Goal: Task Accomplishment & Management: Complete application form

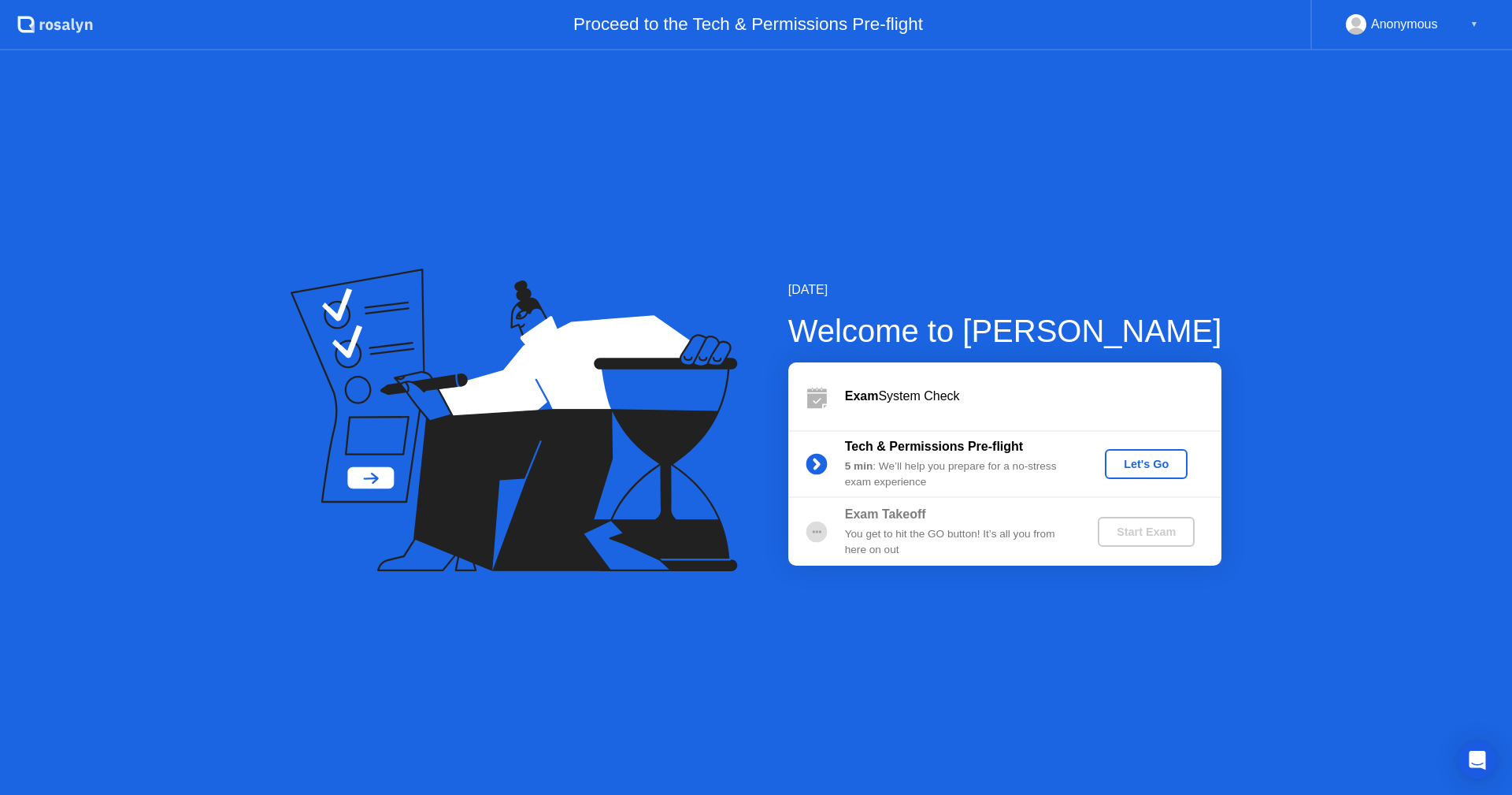
click at [1156, 465] on div "Let's Go" at bounding box center [1146, 463] width 70 height 12
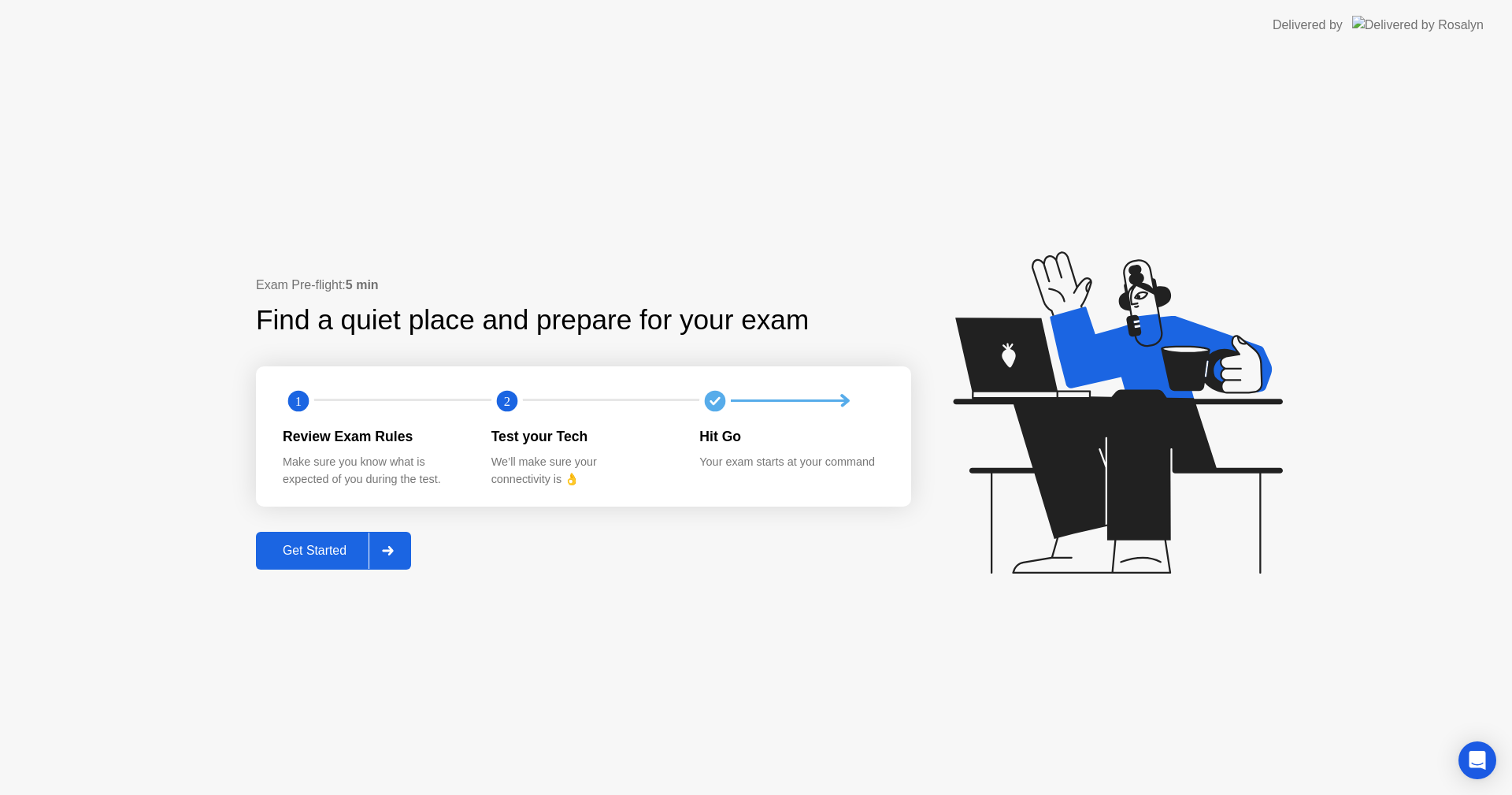
click at [291, 551] on div "Get Started" at bounding box center [314, 551] width 108 height 14
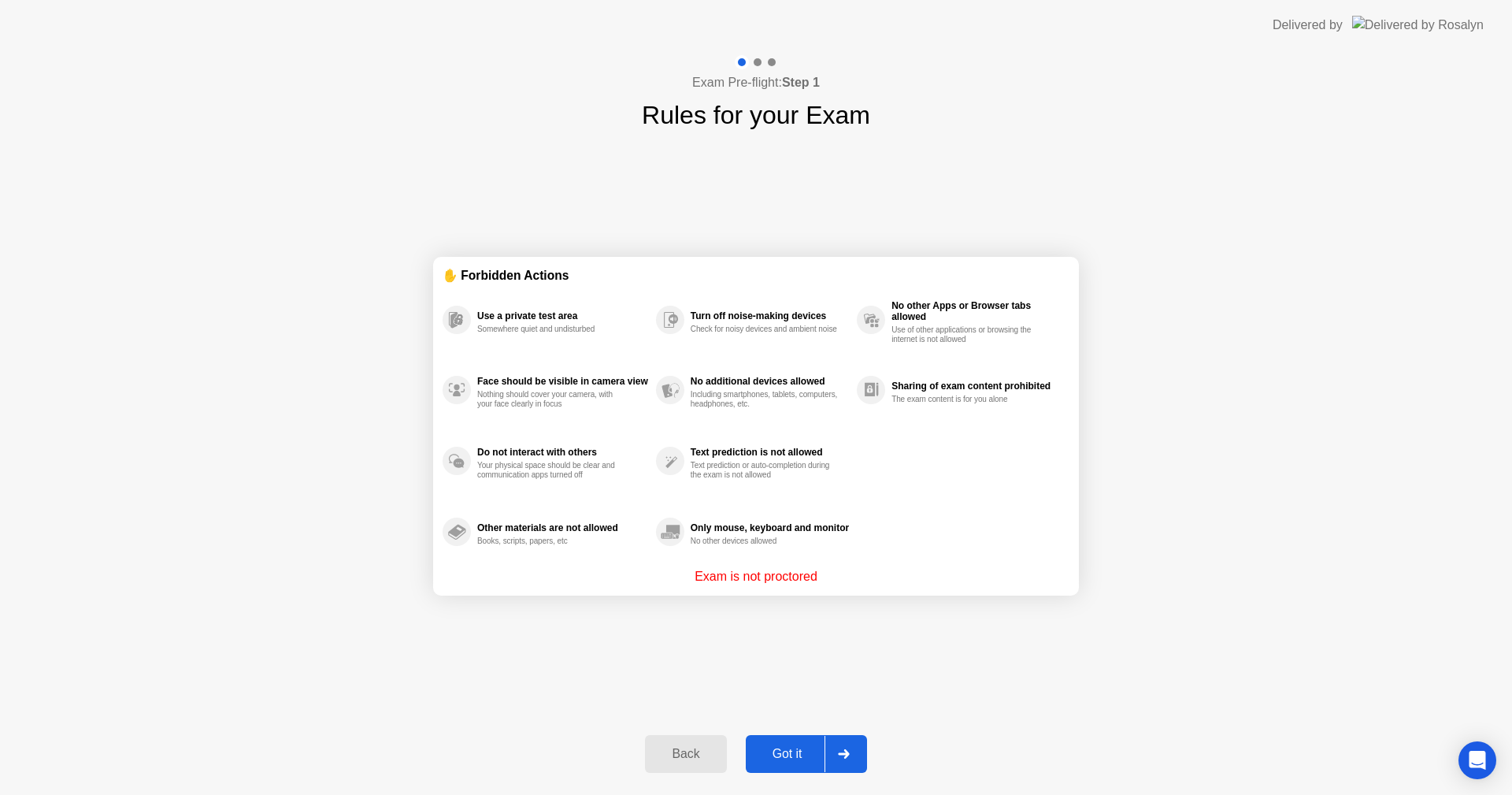
click at [779, 748] on div "Got it" at bounding box center [787, 754] width 74 height 14
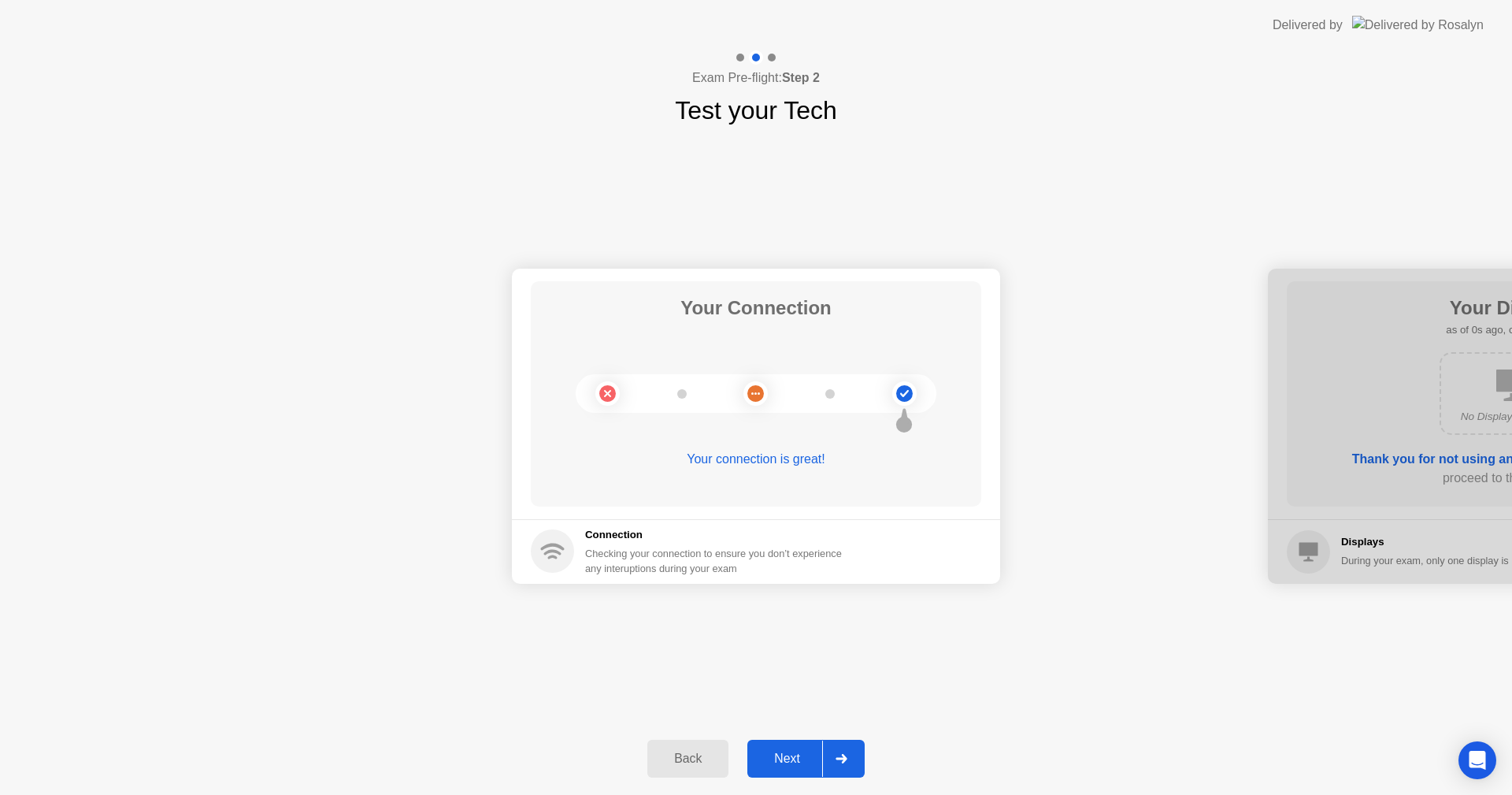
click at [794, 760] on div "Next" at bounding box center [786, 758] width 70 height 14
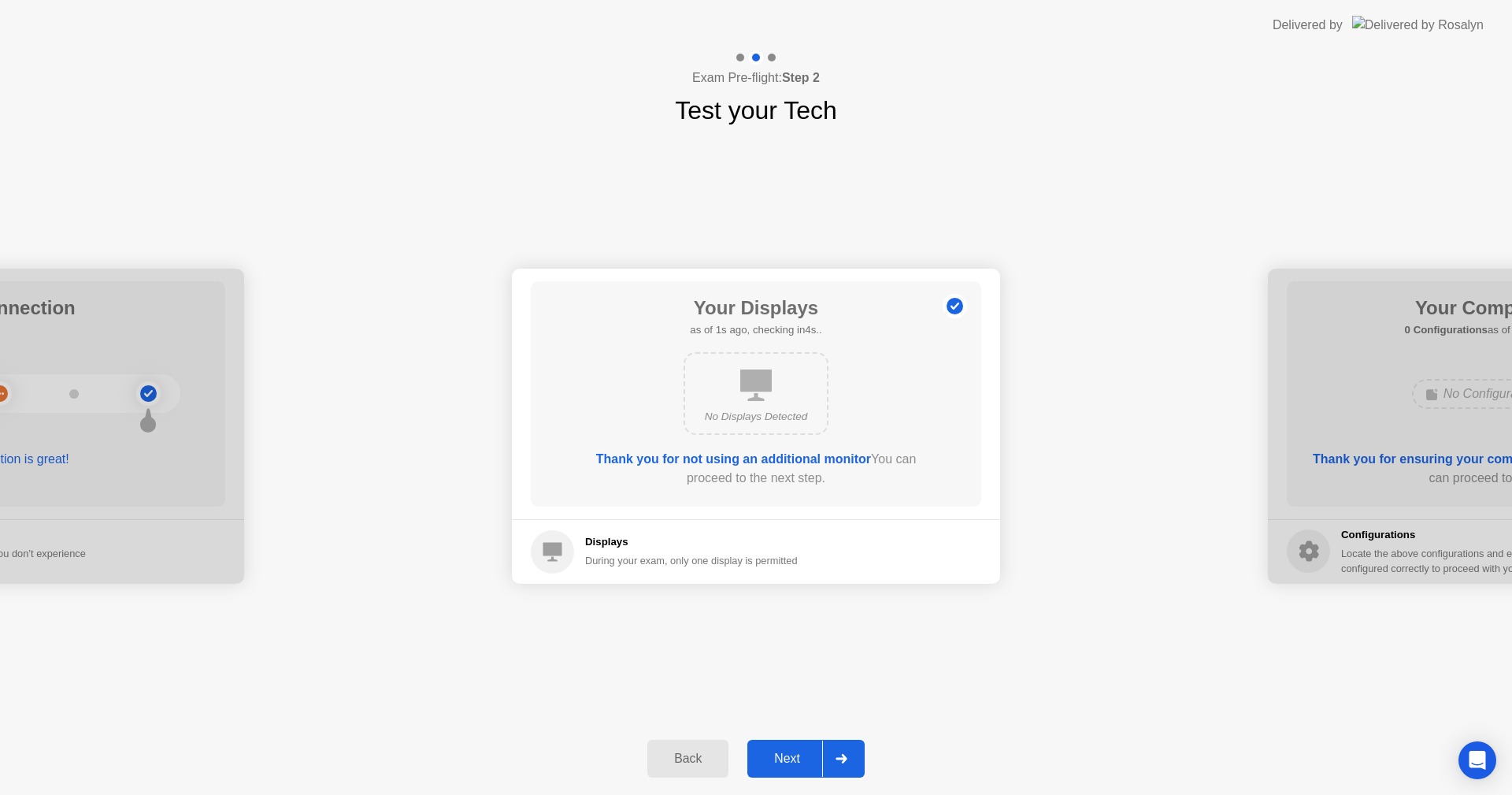
click at [792, 760] on div "Next" at bounding box center [786, 758] width 70 height 14
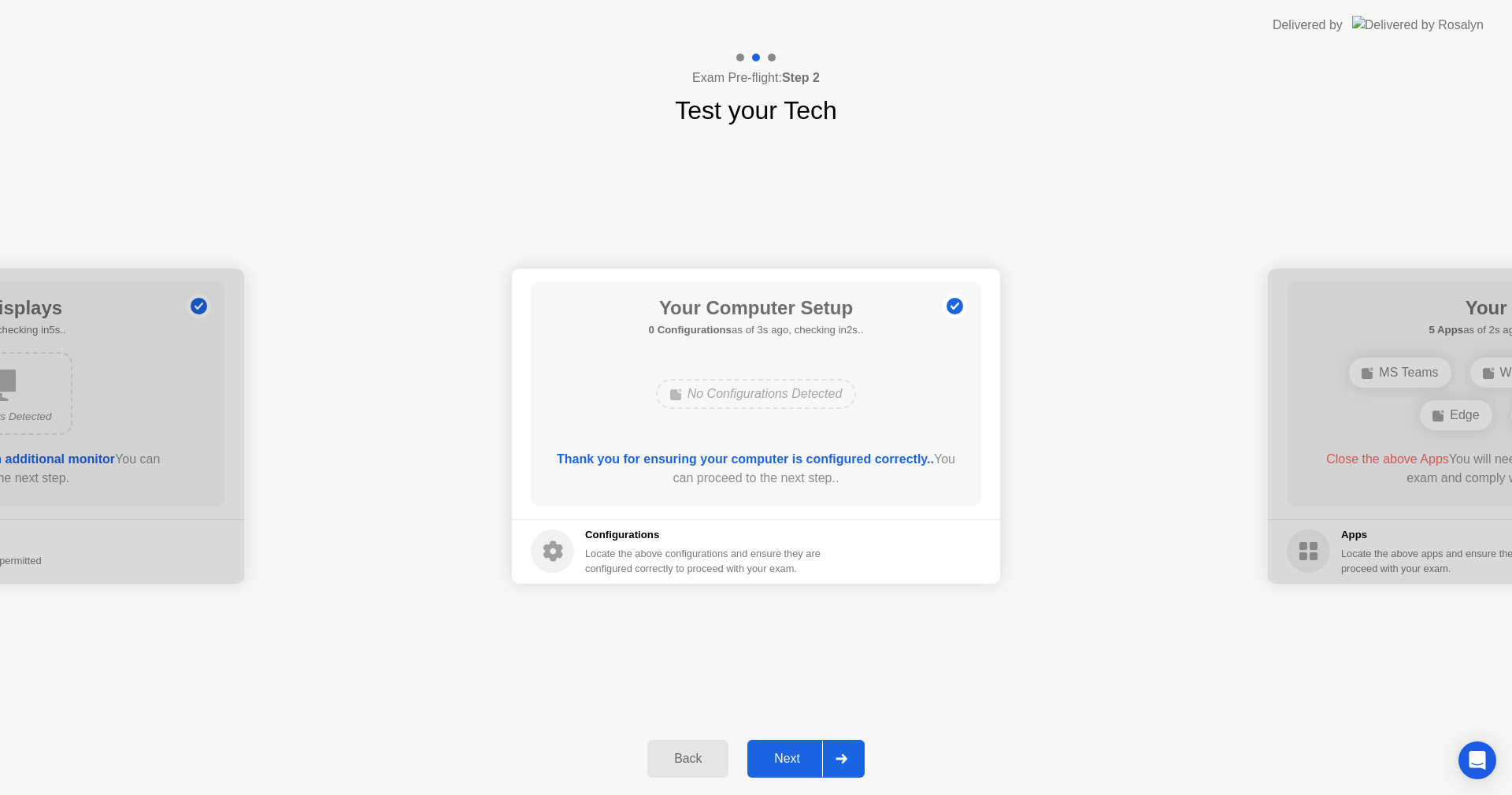
click at [792, 760] on div "Next" at bounding box center [786, 758] width 70 height 14
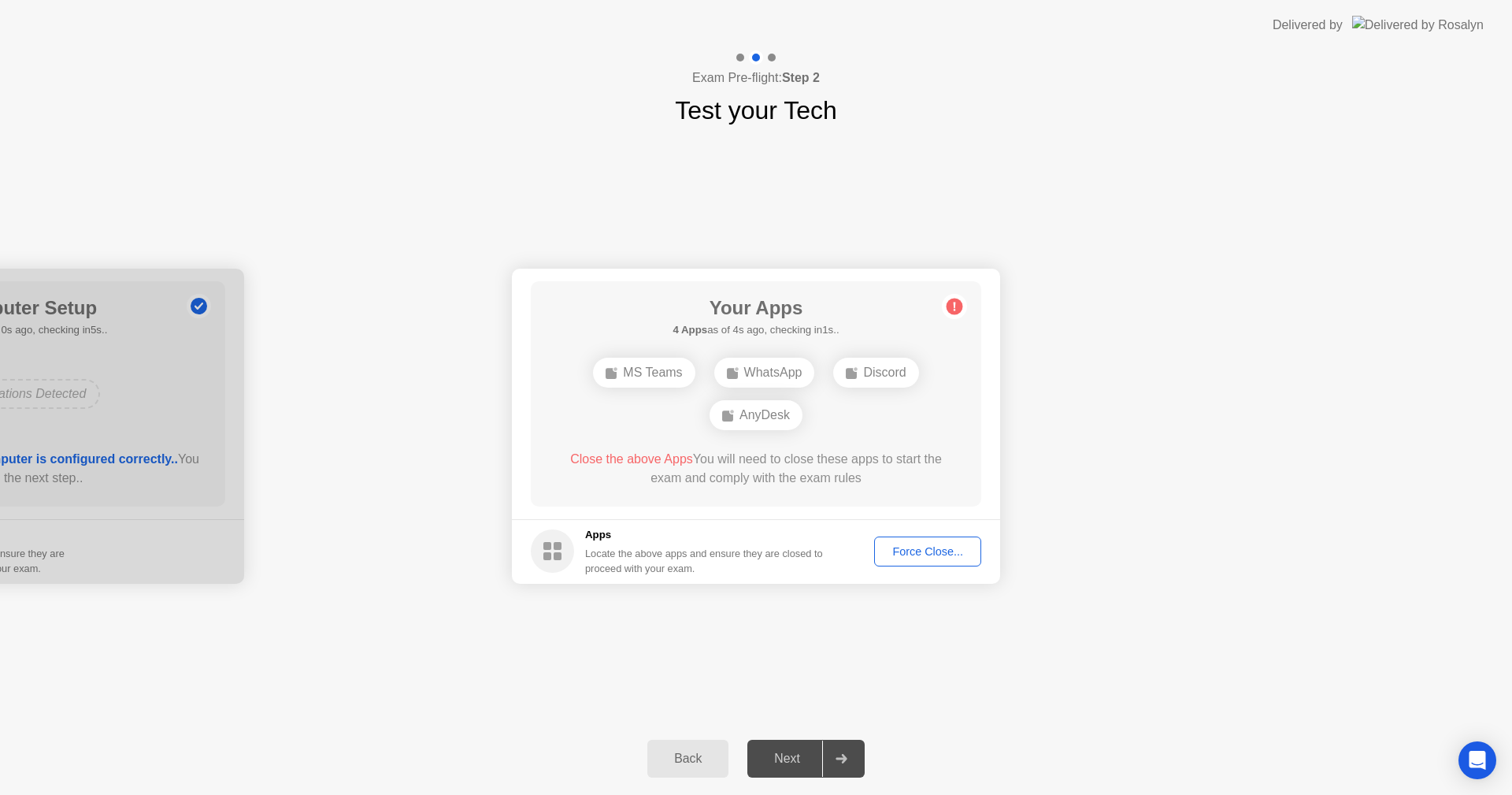
click at [916, 560] on button "Force Close..." at bounding box center [928, 551] width 107 height 30
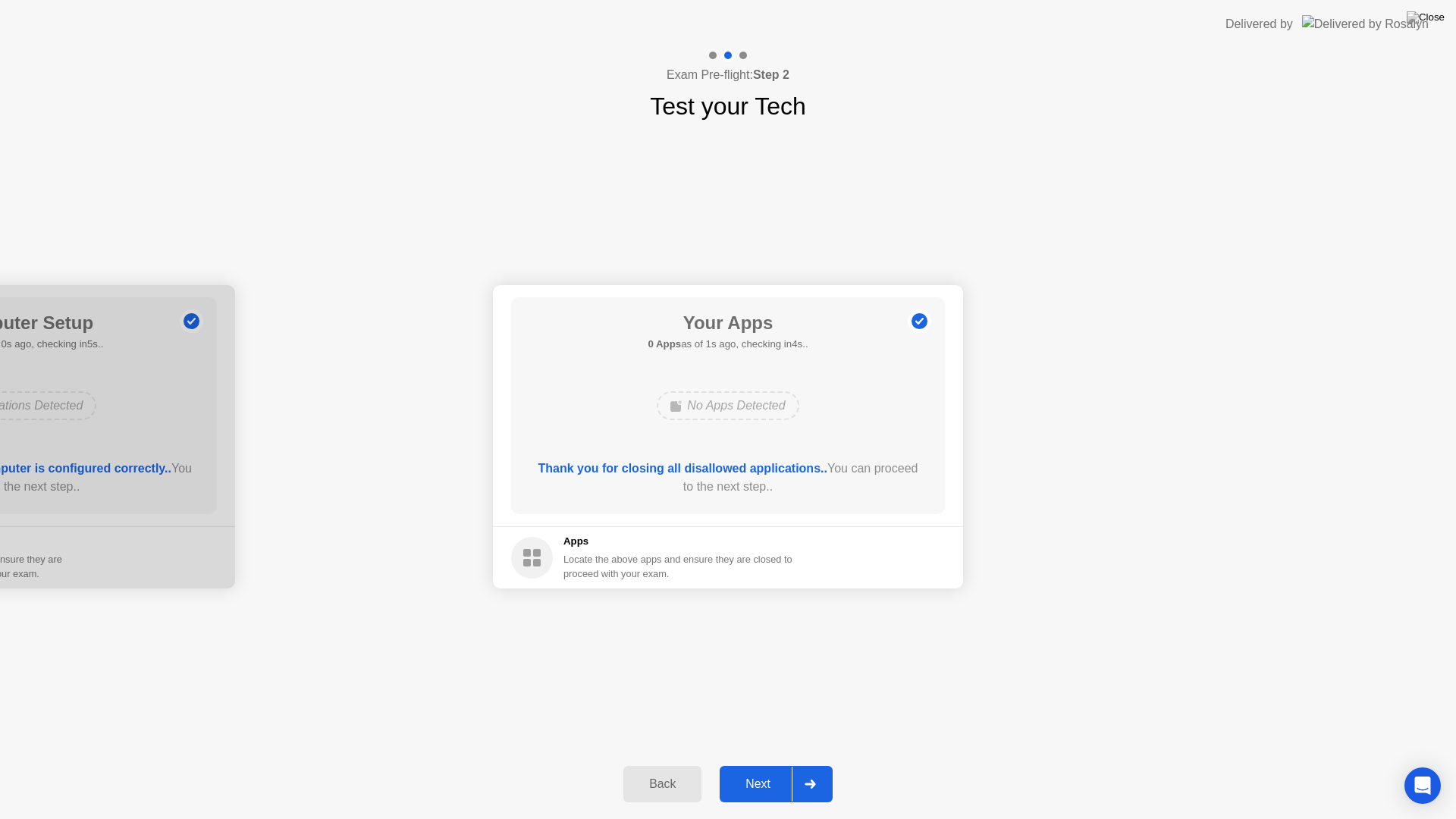
click at [746, 764] on div "Next" at bounding box center [757, 783] width 67 height 13
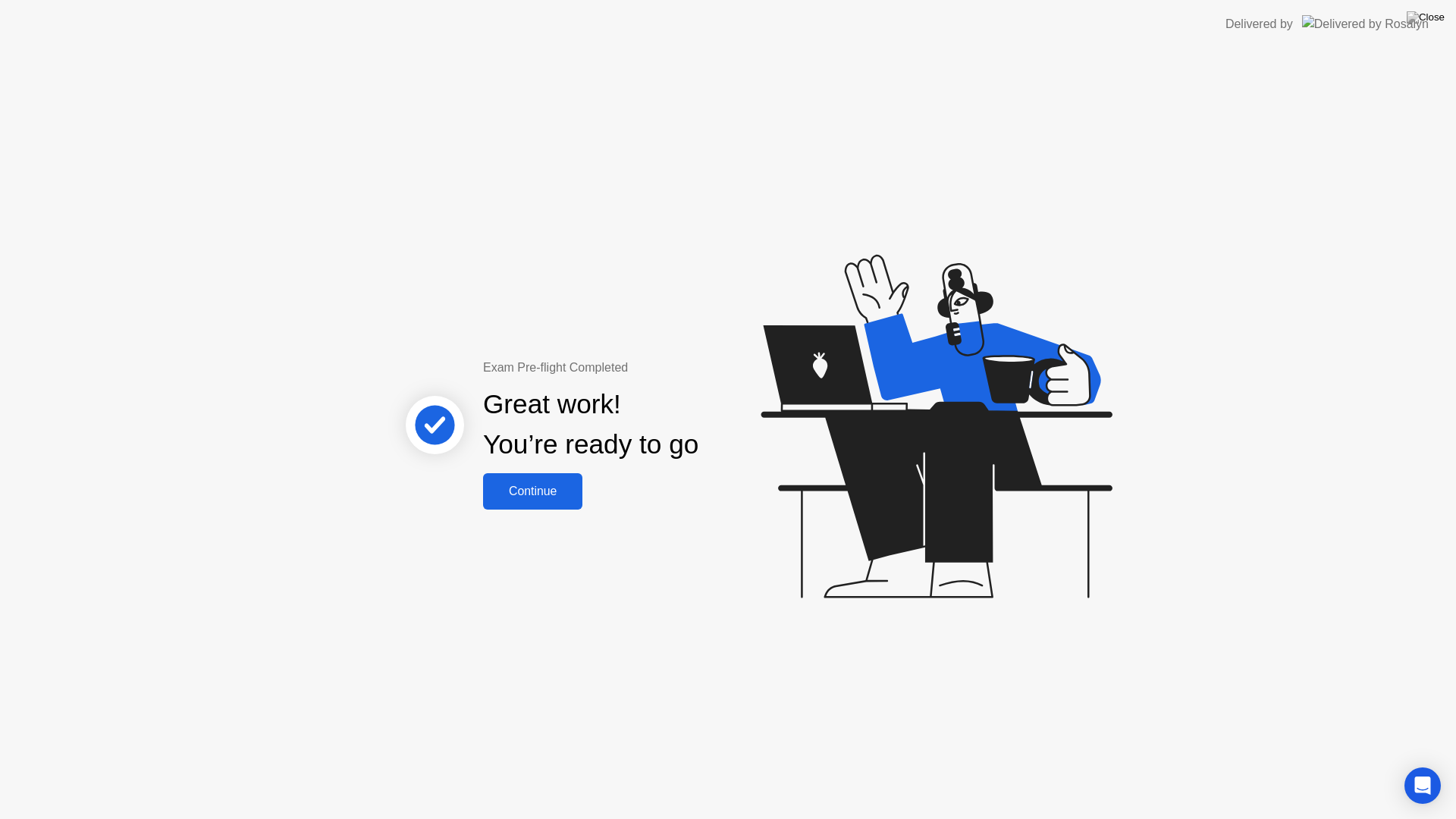
click at [547, 489] on div "Continue" at bounding box center [533, 491] width 90 height 13
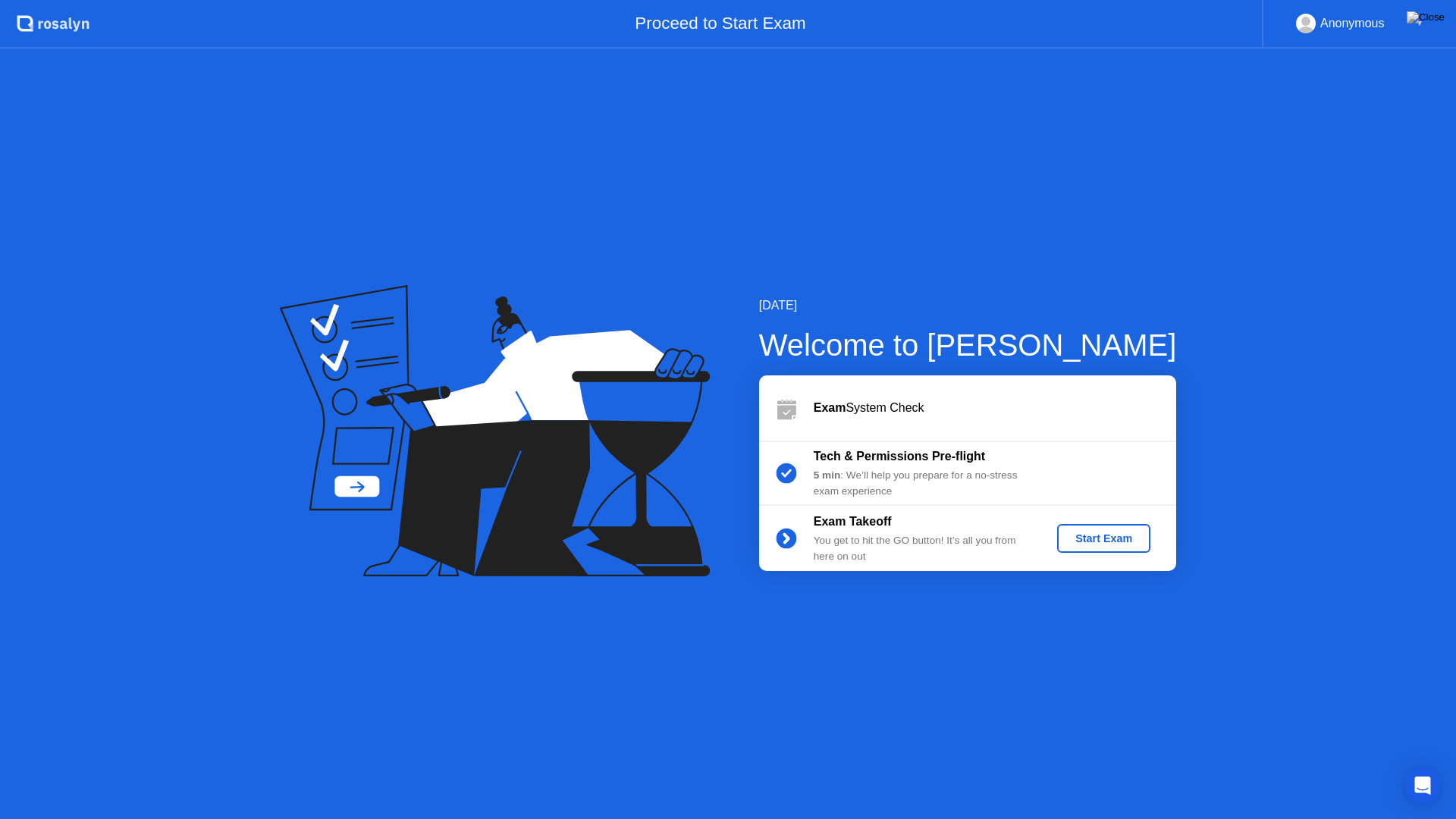
drag, startPoint x: 1412, startPoint y: 20, endPoint x: 1422, endPoint y: 20, distance: 10.0
click at [1412, 20] on div "Anonymous ▼" at bounding box center [1359, 23] width 128 height 20
click at [1432, 20] on img at bounding box center [1426, 17] width 38 height 12
